Goal: Transaction & Acquisition: Subscribe to service/newsletter

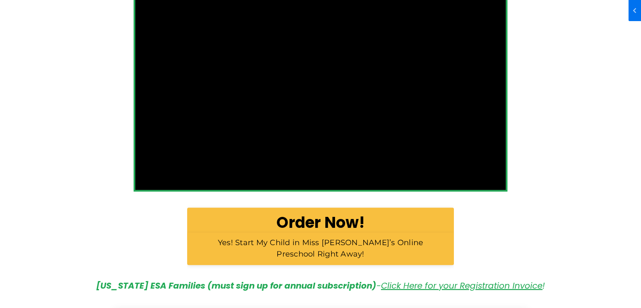
scroll to position [463, 0]
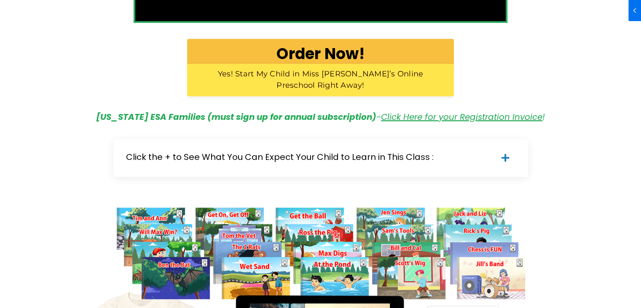
click at [325, 73] on span "Yes! Start My Child in Miss Anna’s Online Preschool Right Away!" at bounding box center [321, 79] width 206 height 21
